Goal: Task Accomplishment & Management: Complete application form

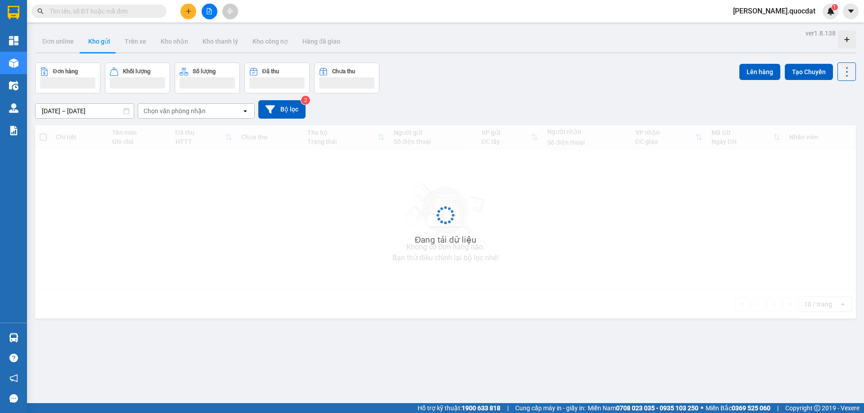
click at [189, 11] on icon "plus" at bounding box center [188, 11] width 6 height 6
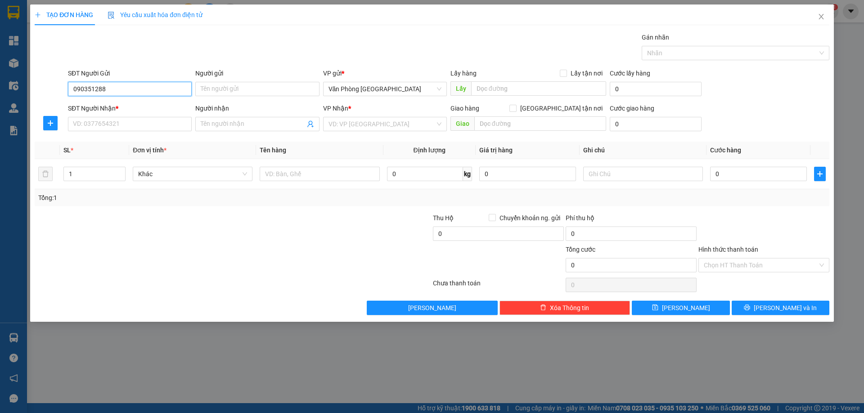
type input "0903512888"
click at [96, 106] on div "0903512888 - A. NGUYÊN" at bounding box center [129, 107] width 113 height 10
type input "A. NGUYÊN"
type input "0903512888"
click at [115, 120] on input "SĐT Người Nhận *" at bounding box center [130, 124] width 124 height 14
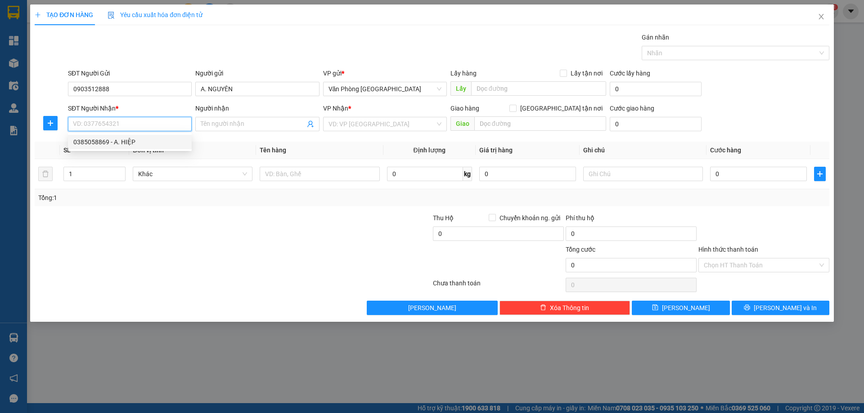
click at [114, 144] on div "0385058869 - A. HIỆP" at bounding box center [129, 142] width 113 height 10
type input "0385058869"
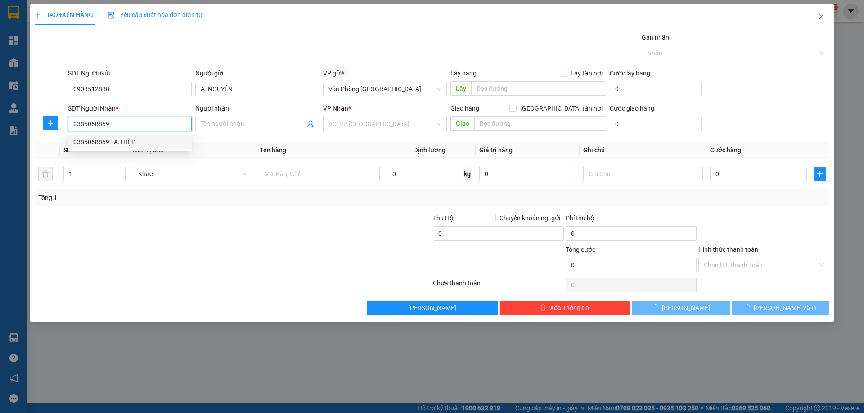
type input "A. HIỆP"
type input "ĐỒNG XOÀI"
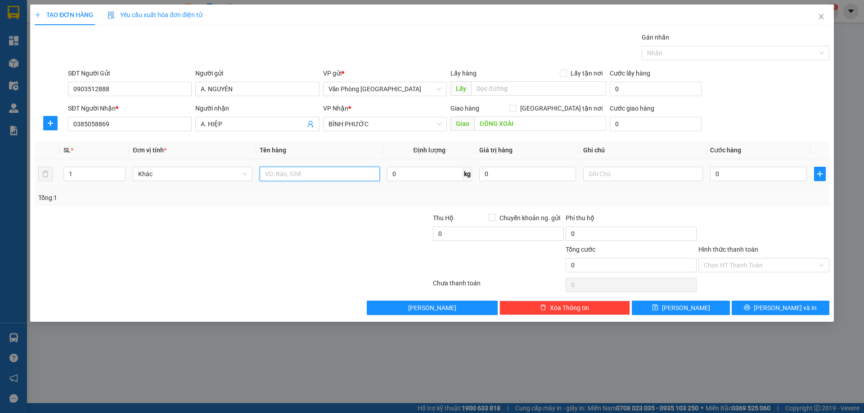
click at [299, 177] on input "text" at bounding box center [320, 174] width 120 height 14
type input "1 t"
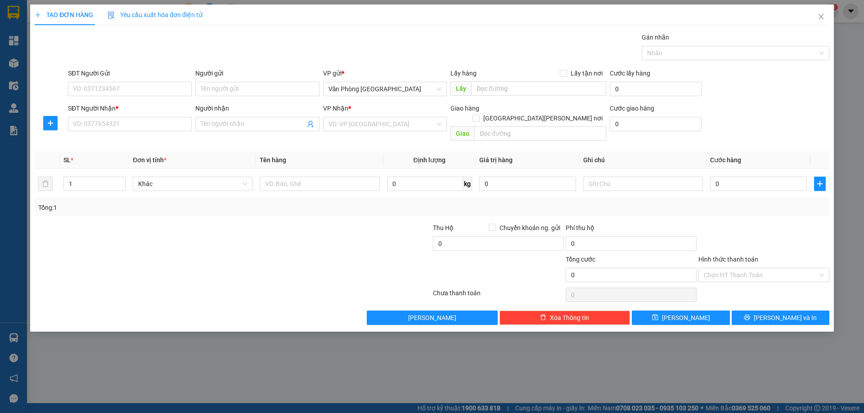
click at [93, 80] on div "SĐT Người Gửi" at bounding box center [130, 74] width 124 height 13
click at [93, 84] on input "SĐT Người Gửi" at bounding box center [130, 89] width 124 height 14
type input "0903512888"
click at [115, 105] on div "0903512888 - A. NGUYÊN" at bounding box center [129, 107] width 113 height 10
type input "A. NGUYÊN"
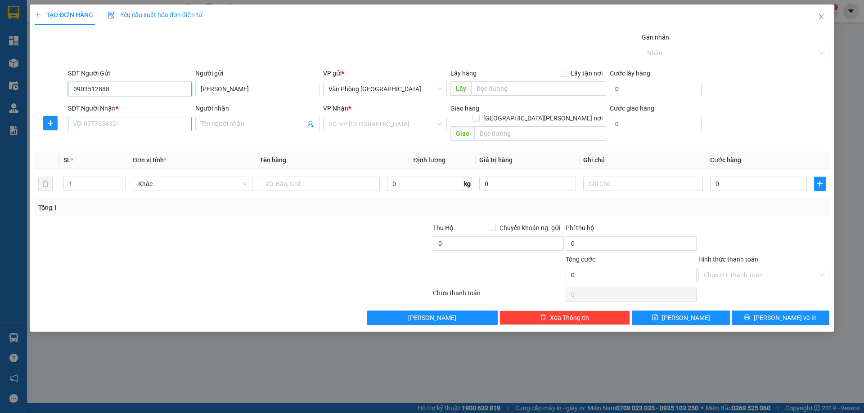
type input "0903512888"
click at [95, 117] on input "SĐT Người Nhận *" at bounding box center [130, 124] width 124 height 14
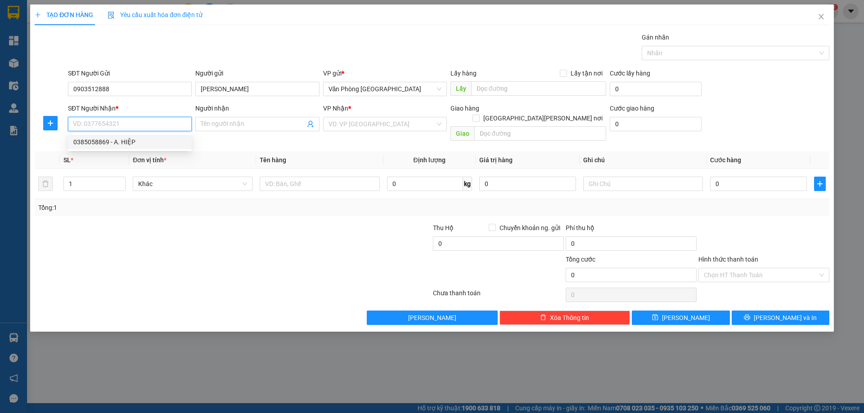
click at [97, 138] on div "0385058869 - A. HIỆP" at bounding box center [129, 142] width 113 height 10
type input "0385058869"
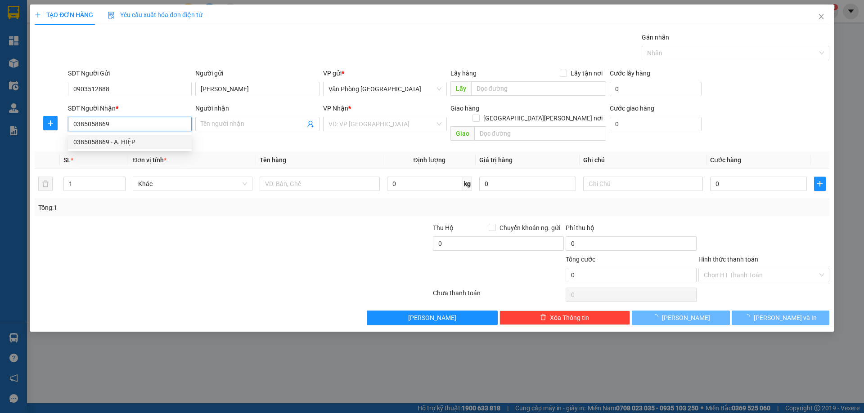
type input "A. HIỆP"
type input "ĐỒNG XOÀI"
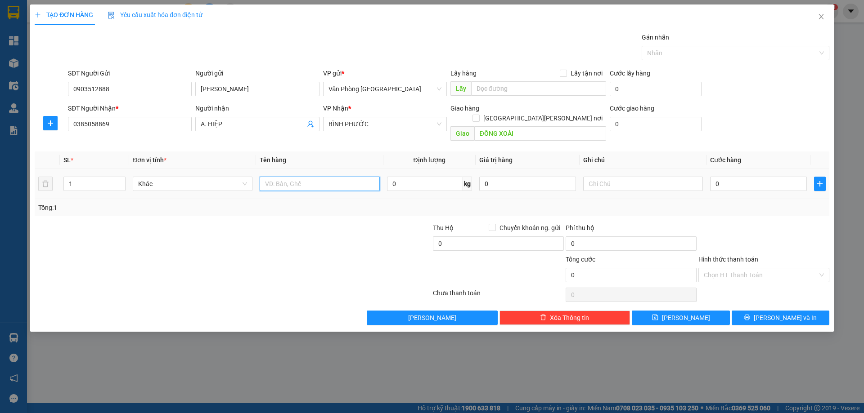
click at [319, 177] on input "text" at bounding box center [320, 184] width 120 height 14
type input "1 THÙNG"
click at [766, 177] on input "0" at bounding box center [758, 184] width 97 height 14
type input "5"
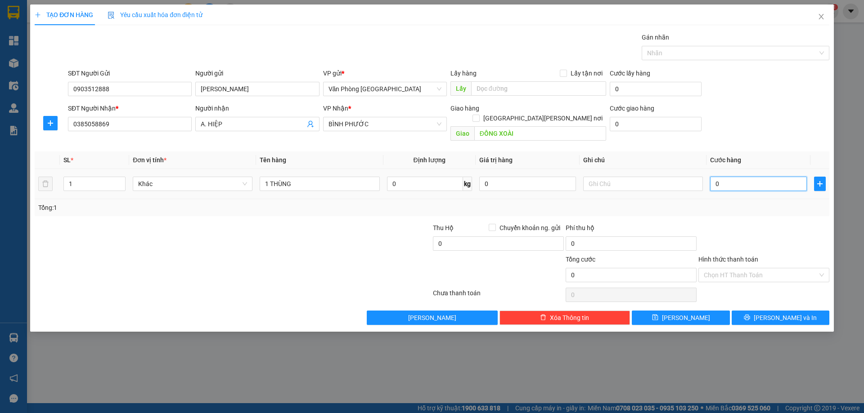
type input "5"
type input "50"
type input "500"
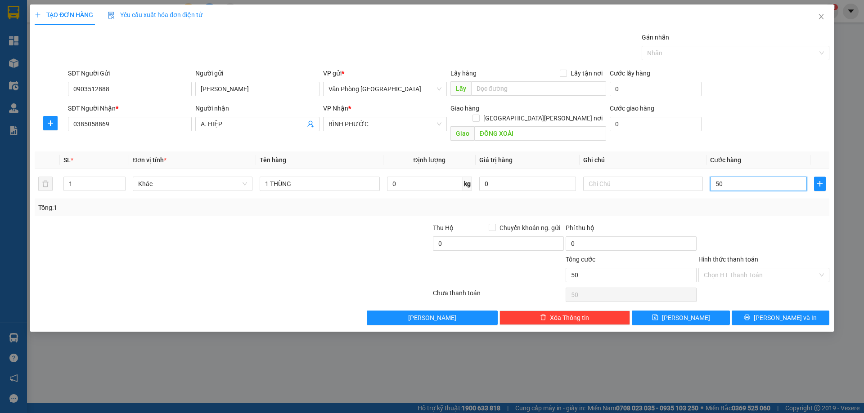
type input "500"
type input "500.000"
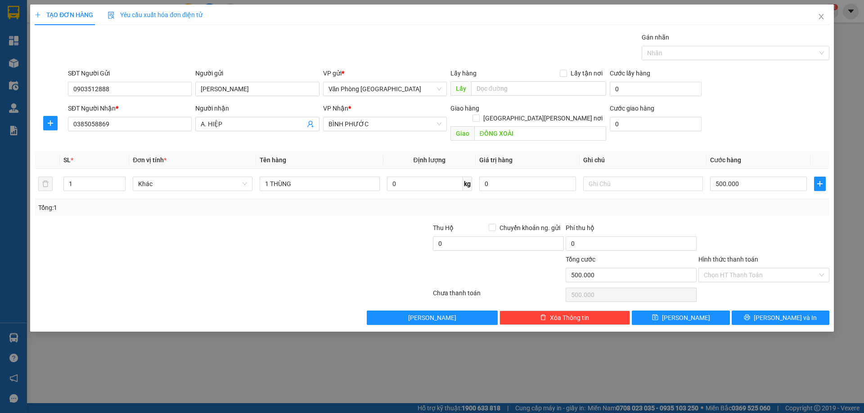
click at [767, 139] on div "Transit Pickup Surcharge Ids Transit Deliver Surcharge Ids Transit Deliver Surc…" at bounding box center [432, 178] width 795 height 293
click at [744, 178] on input "500.000" at bounding box center [758, 184] width 97 height 14
type input "5.000.000"
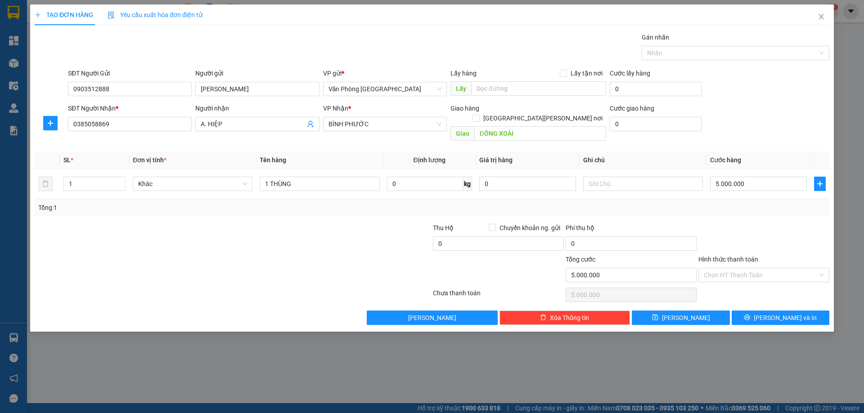
click at [776, 203] on div "Tổng: 1" at bounding box center [431, 208] width 787 height 10
click at [756, 177] on input "5.000.000" at bounding box center [758, 184] width 97 height 14
type input "5"
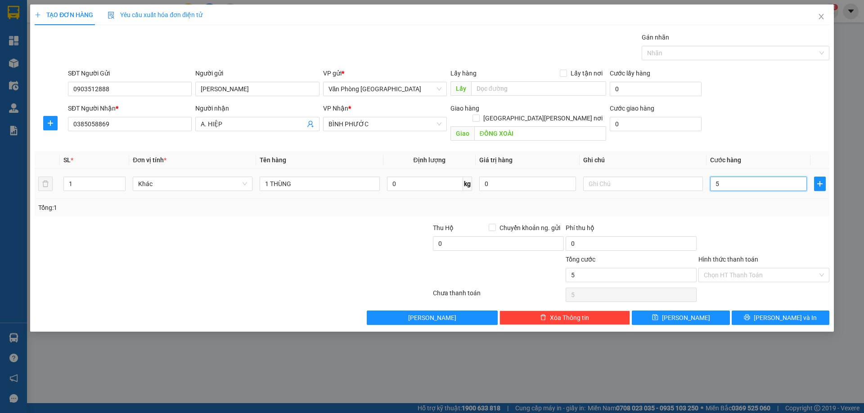
type input "50"
type input "50.000"
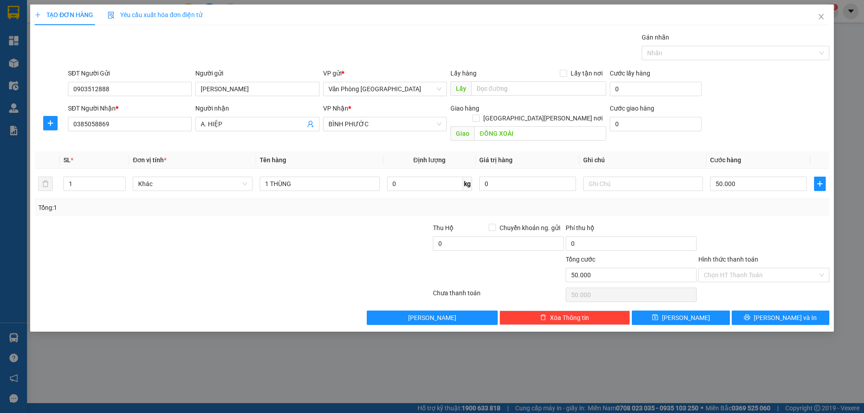
click at [770, 226] on div at bounding box center [763, 238] width 133 height 31
click at [754, 270] on input "Hình thức thanh toán" at bounding box center [761, 275] width 114 height 13
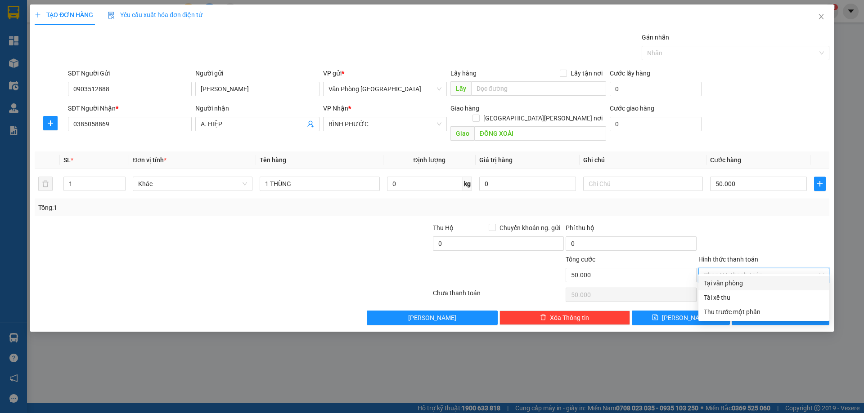
click at [743, 285] on div "Tại văn phòng" at bounding box center [764, 283] width 120 height 10
type input "0"
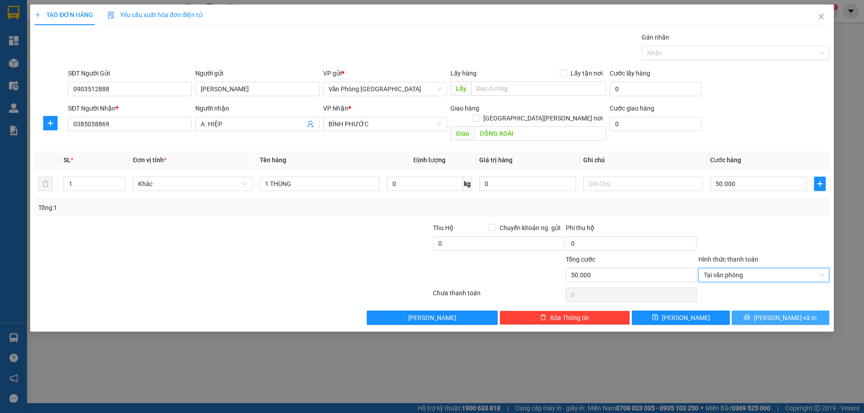
click at [762, 311] on button "[PERSON_NAME] và In" at bounding box center [781, 318] width 98 height 14
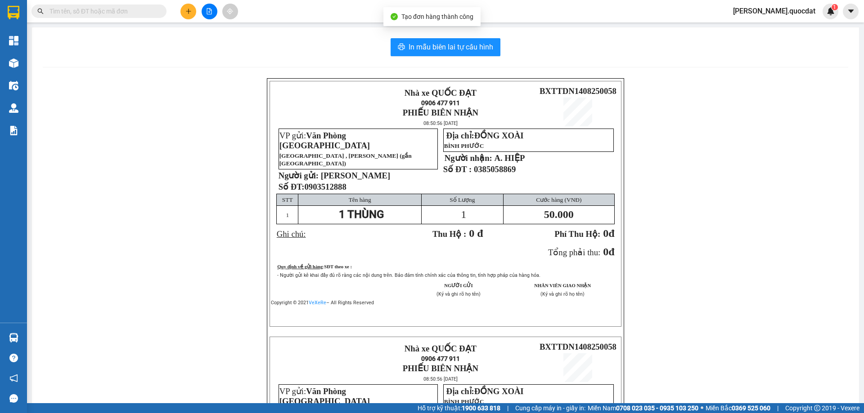
click at [469, 60] on div "In mẫu biên lai tự cấu hình Nhà xe QUỐC ĐẠT 0906 477 911 PHIẾU BIÊN NHẬN 08:50:…" at bounding box center [445, 317] width 827 height 581
click at [472, 46] on span "In mẫu biên lai tự cấu hình" at bounding box center [451, 46] width 85 height 11
